Goal: Communication & Community: Answer question/provide support

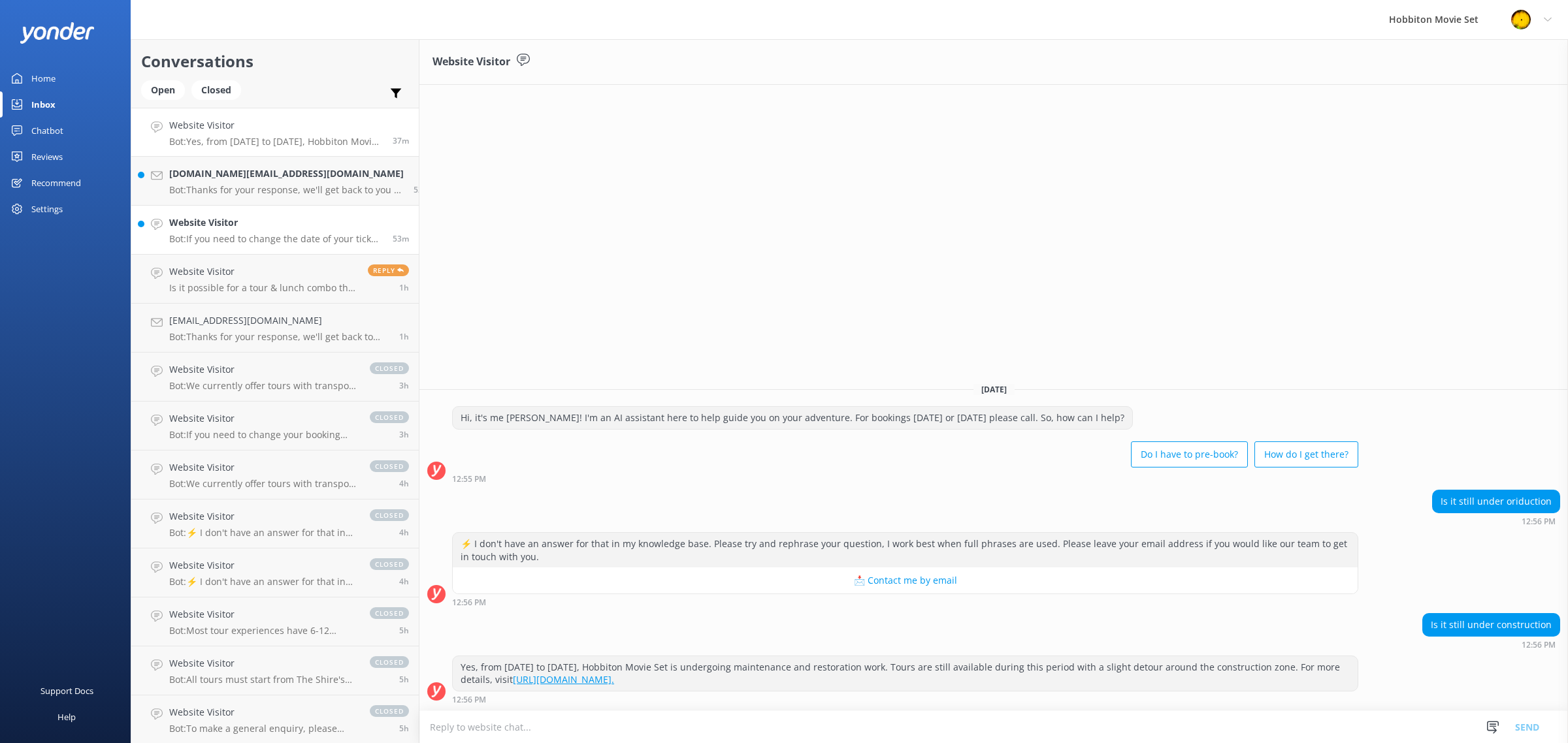
click at [257, 240] on p "Bot: If you need to change the date of your ticket, please contact our team at …" at bounding box center [276, 238] width 214 height 12
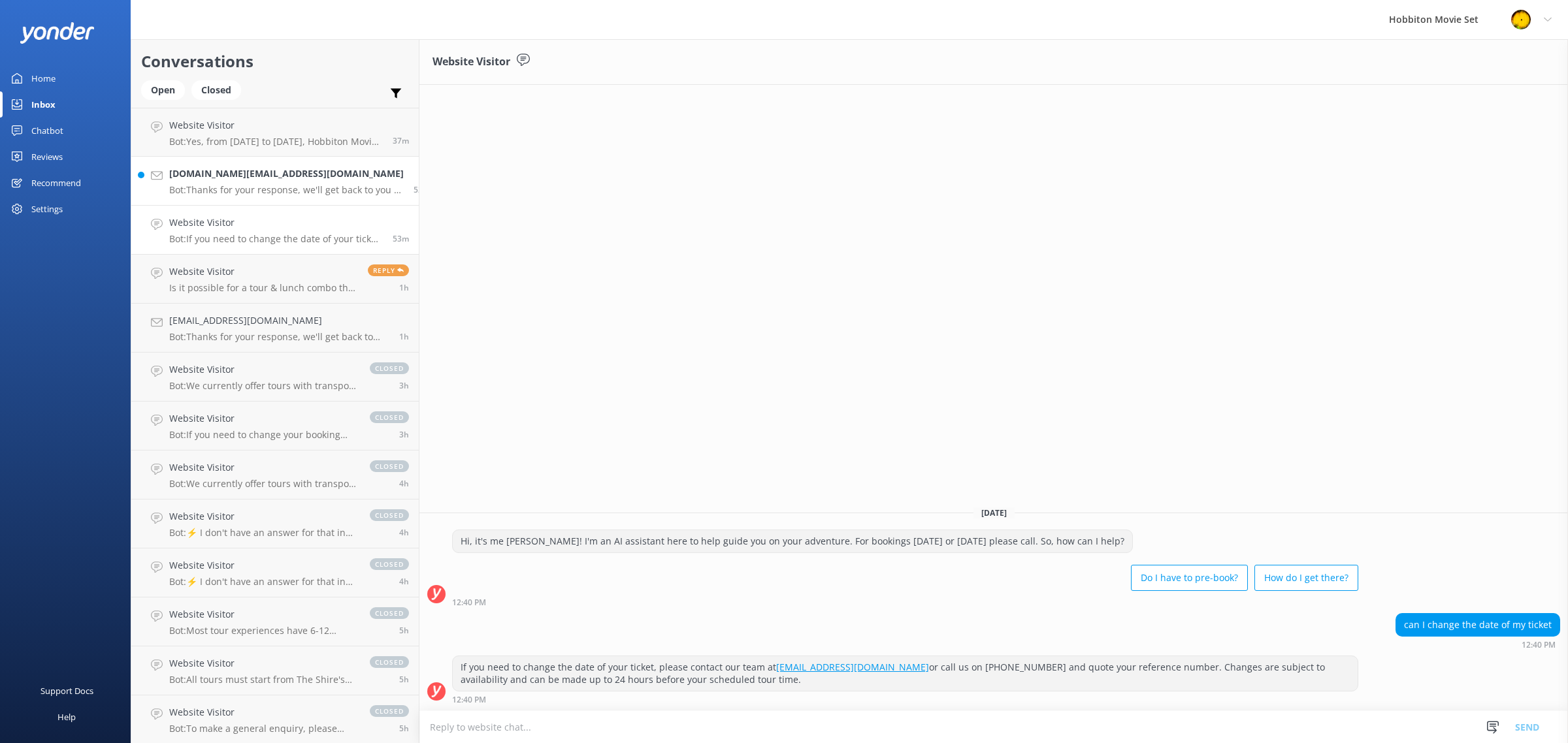
click at [250, 193] on p "Bot: Thanks for your response, we'll get back to you as soon as we can during o…" at bounding box center [287, 189] width 235 height 12
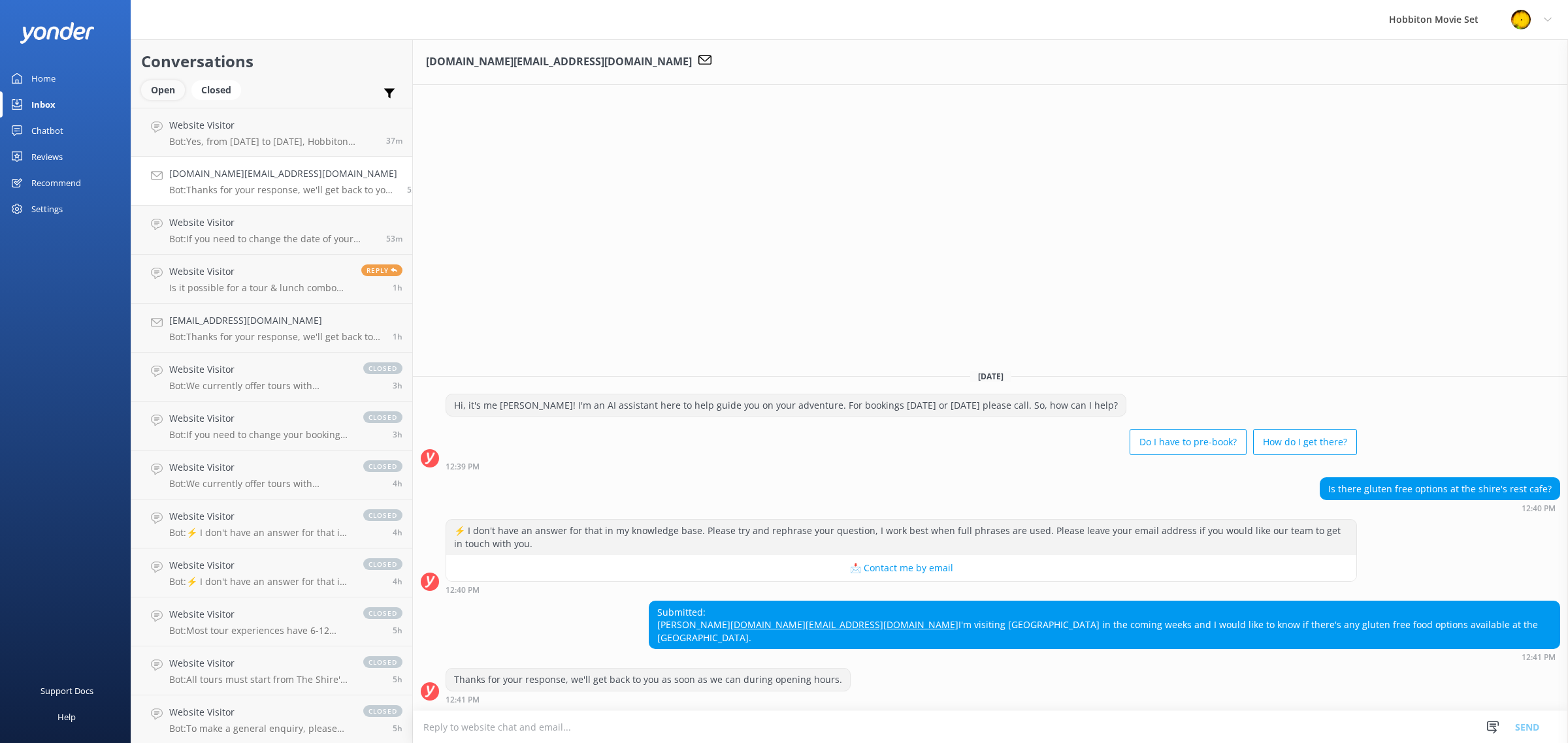
click at [175, 92] on div "Open" at bounding box center [163, 90] width 43 height 19
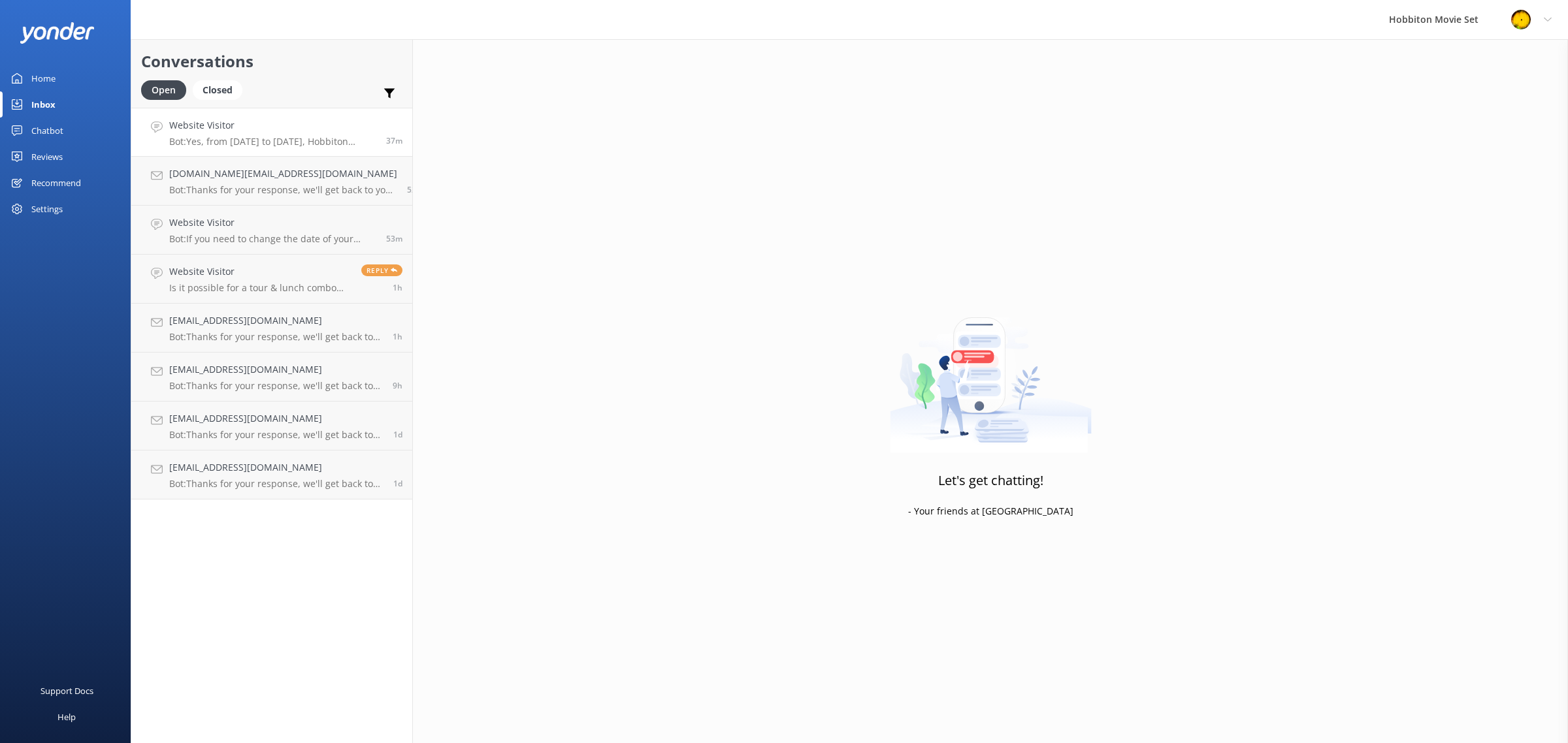
click at [265, 128] on h4 "Website Visitor" at bounding box center [273, 126] width 207 height 15
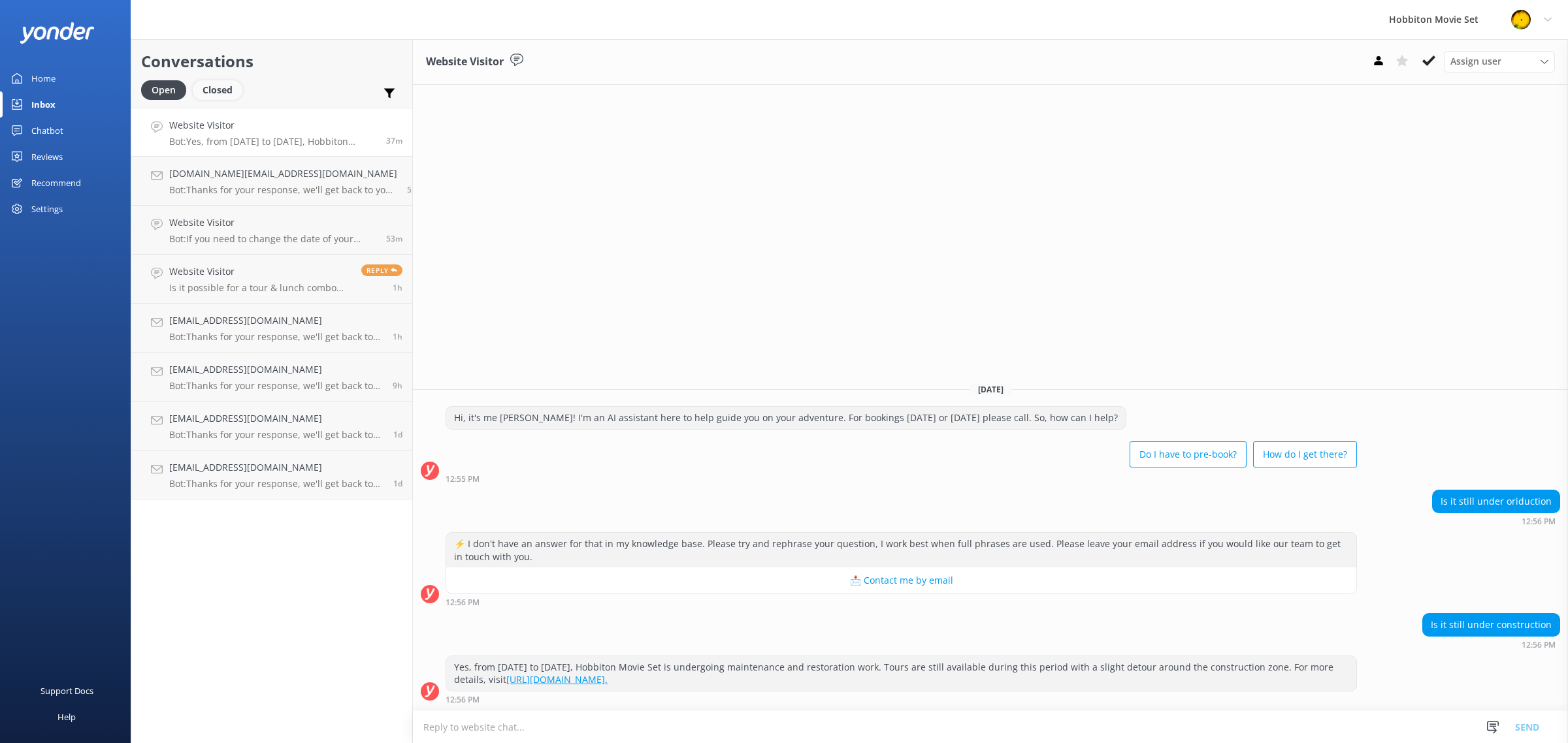
click at [238, 86] on div "Closed" at bounding box center [217, 90] width 50 height 19
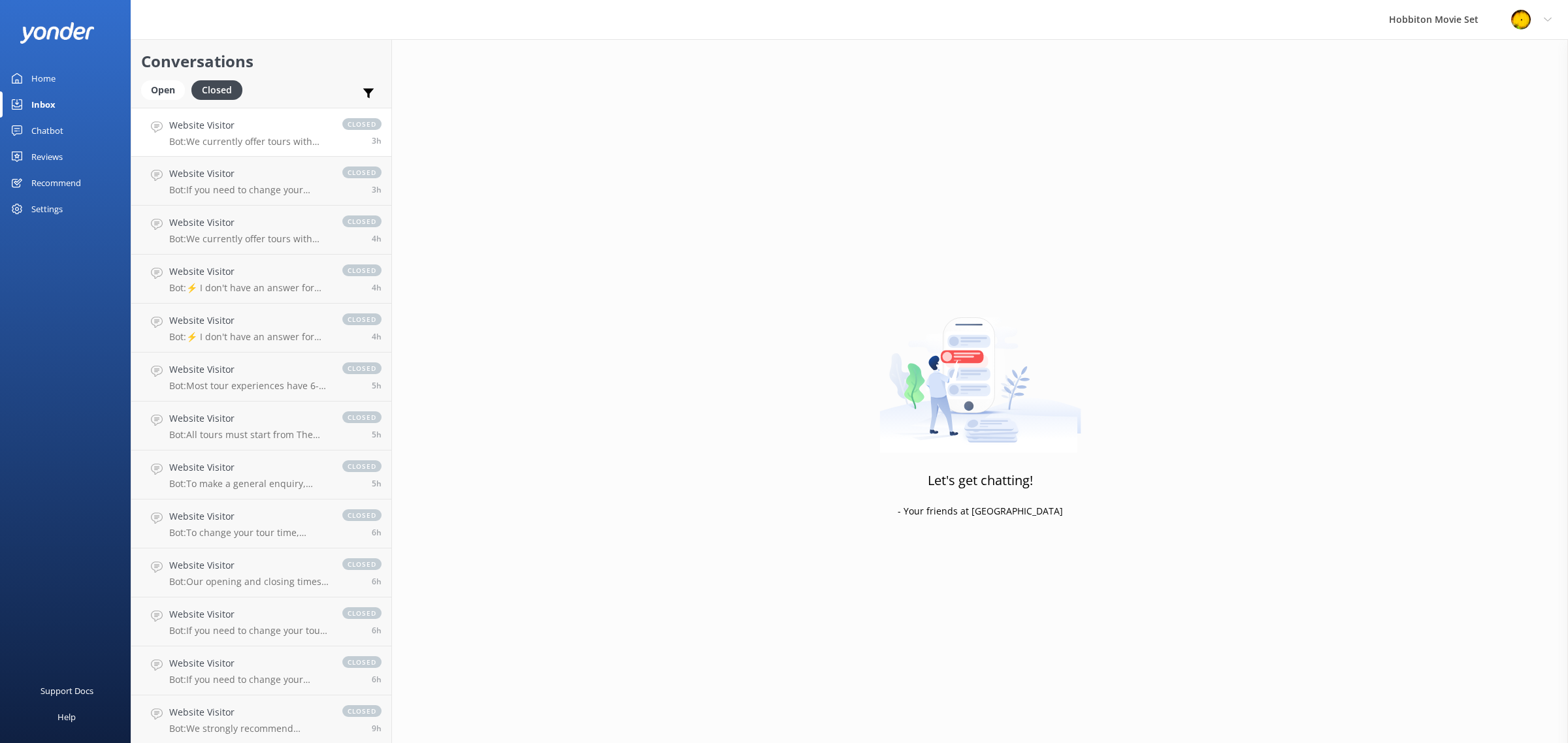
click at [279, 139] on p "Bot: We currently offer tours with transport from The Shire's Rest and Matamata…" at bounding box center [249, 141] width 160 height 12
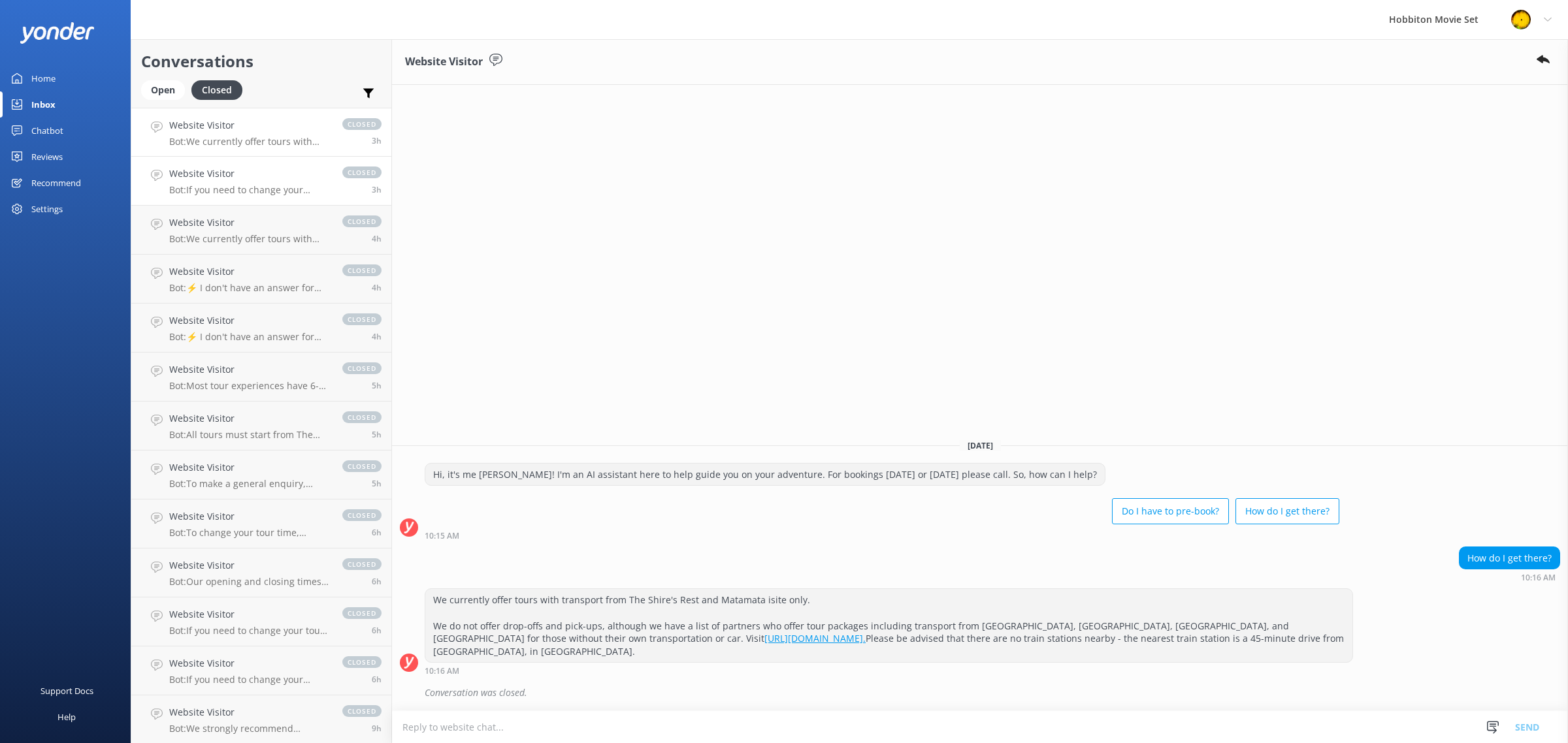
click at [278, 177] on h4 "Website Visitor" at bounding box center [249, 174] width 160 height 15
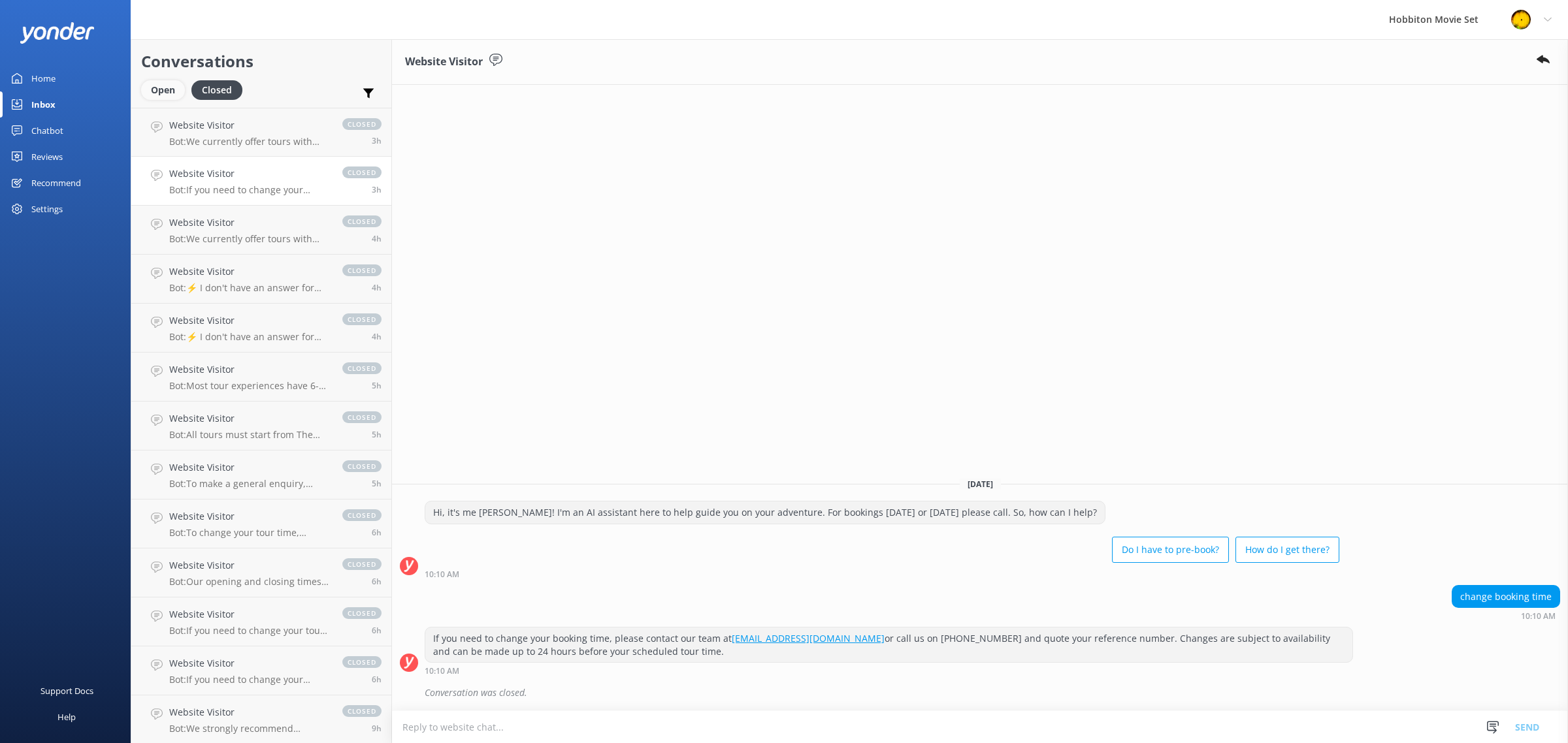
click at [146, 85] on div "Open" at bounding box center [163, 90] width 43 height 19
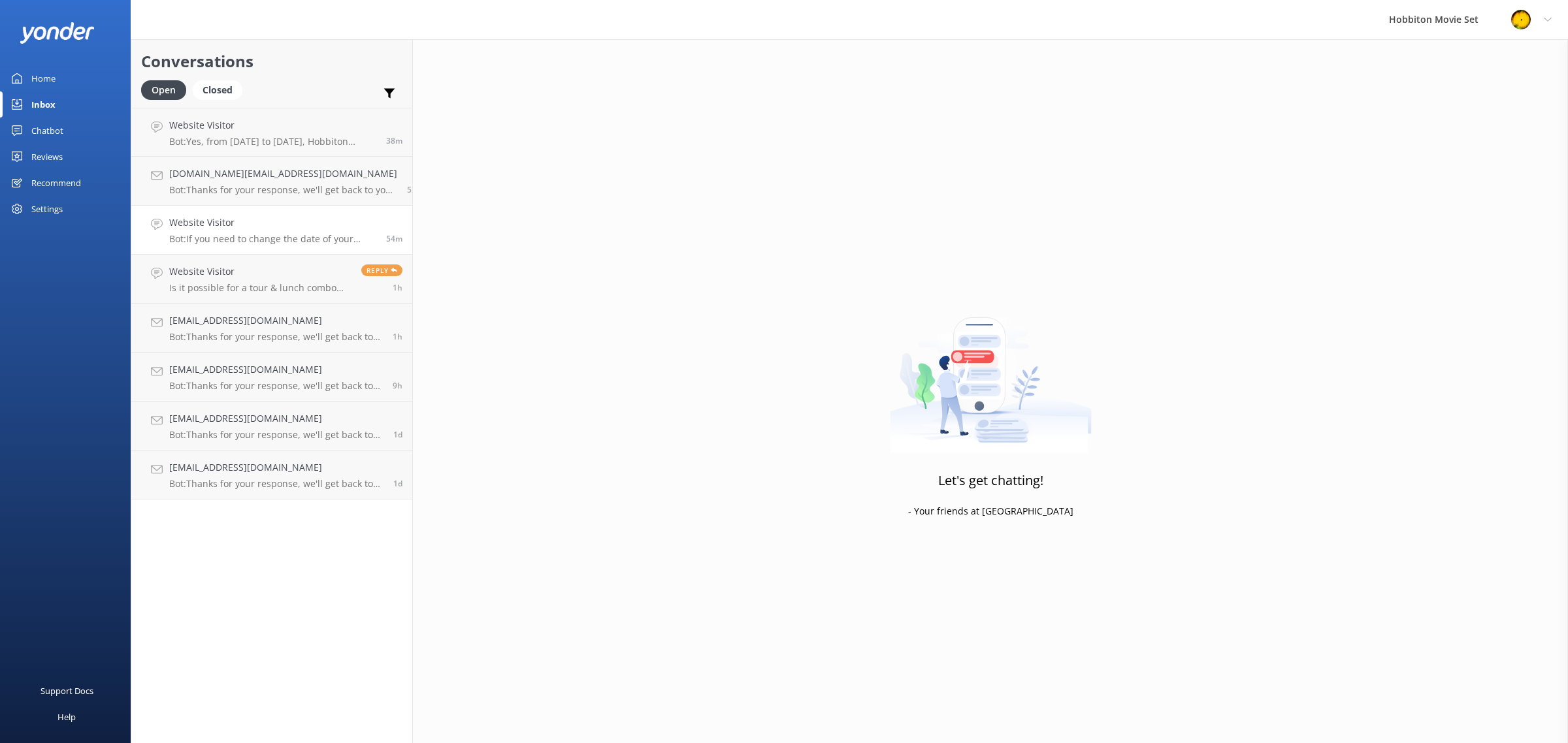
click at [269, 246] on link "Website Visitor Bot: If you need to change the date of your ticket, please cont…" at bounding box center [272, 230] width 281 height 49
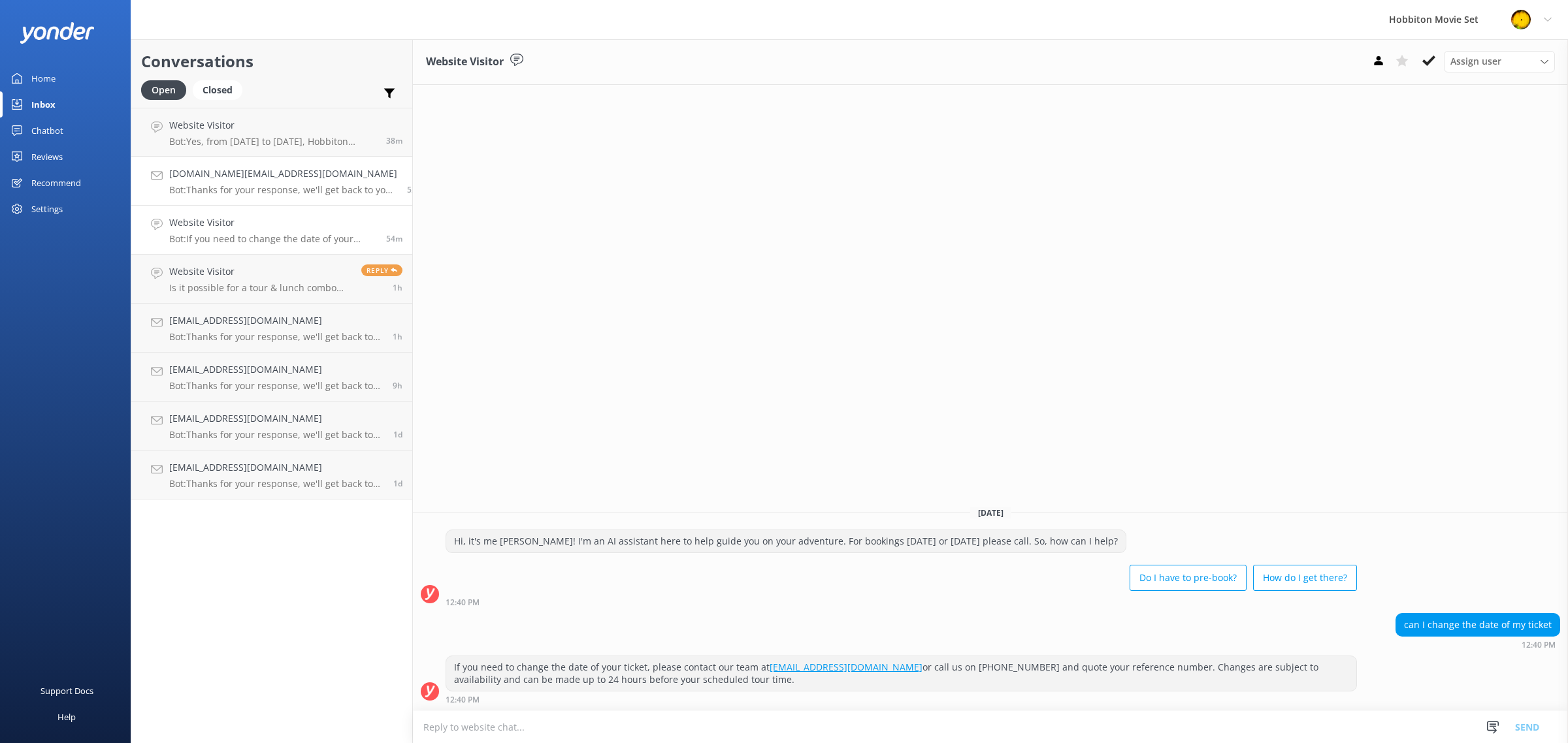
click at [293, 179] on h4 "[DOMAIN_NAME][EMAIL_ADDRESS][DOMAIN_NAME]" at bounding box center [283, 174] width 228 height 15
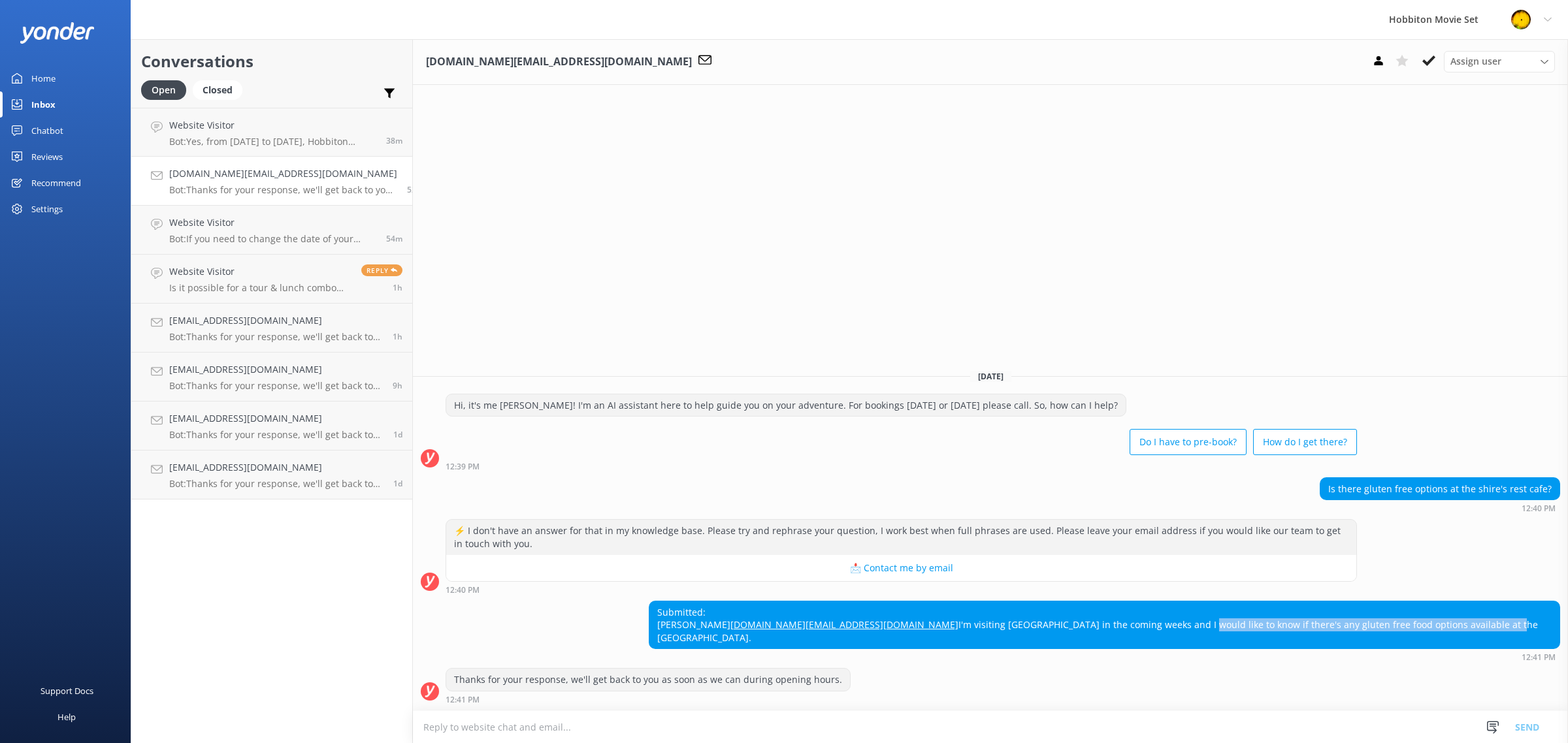
drag, startPoint x: 1219, startPoint y: 635, endPoint x: 1507, endPoint y: 637, distance: 288.0
click at [1254, 637] on div "Submitted: [PERSON_NAME] [DOMAIN_NAME][EMAIL_ADDRESS][DOMAIN_NAME] I'm visiting…" at bounding box center [1104, 626] width 910 height 48
click at [262, 131] on h4 "Website Visitor" at bounding box center [273, 126] width 207 height 15
